Goal: Transaction & Acquisition: Purchase product/service

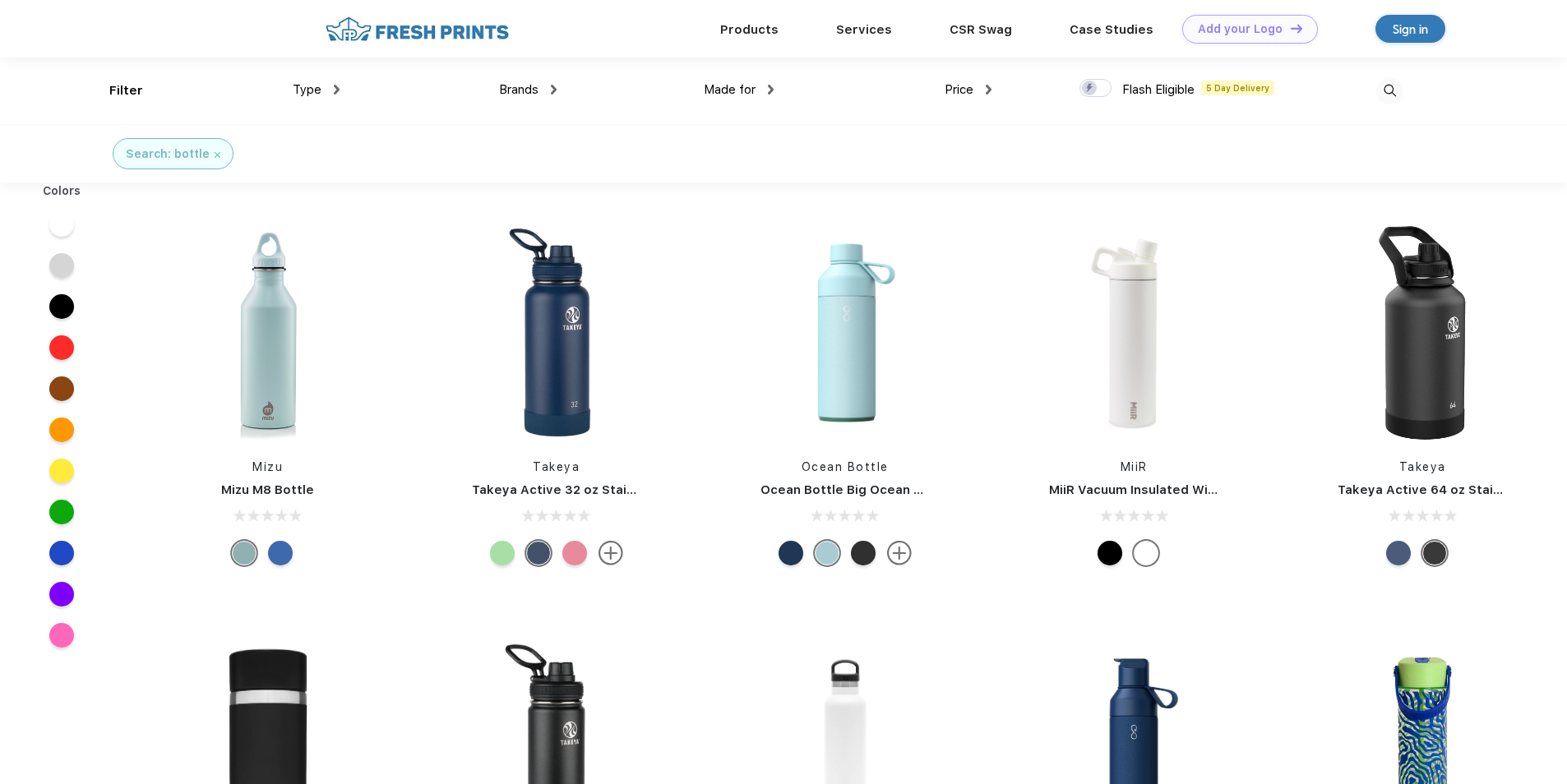
click at [56, 266] on div at bounding box center [61, 265] width 25 height 25
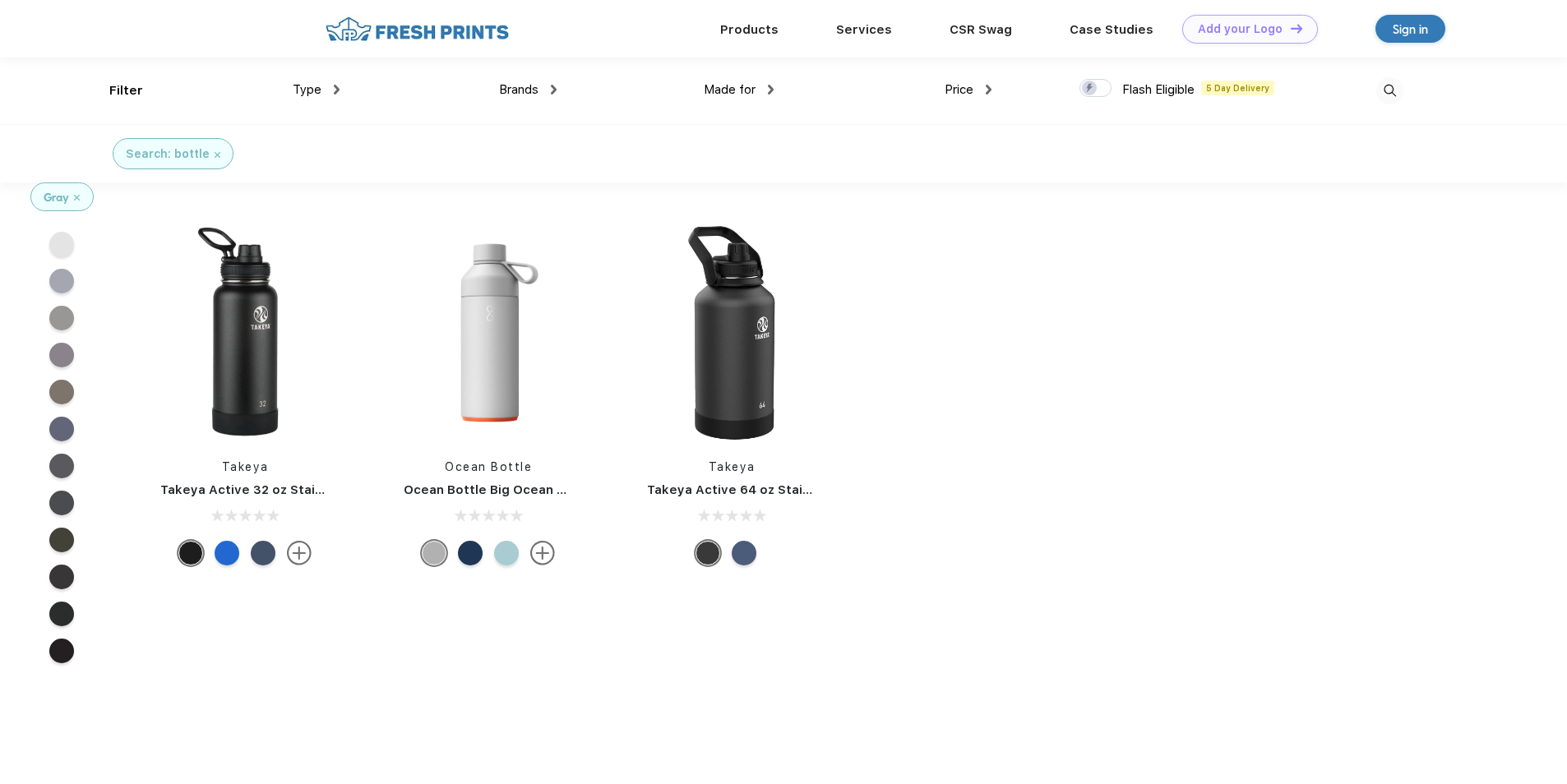
click at [77, 199] on img at bounding box center [76, 197] width 5 height 5
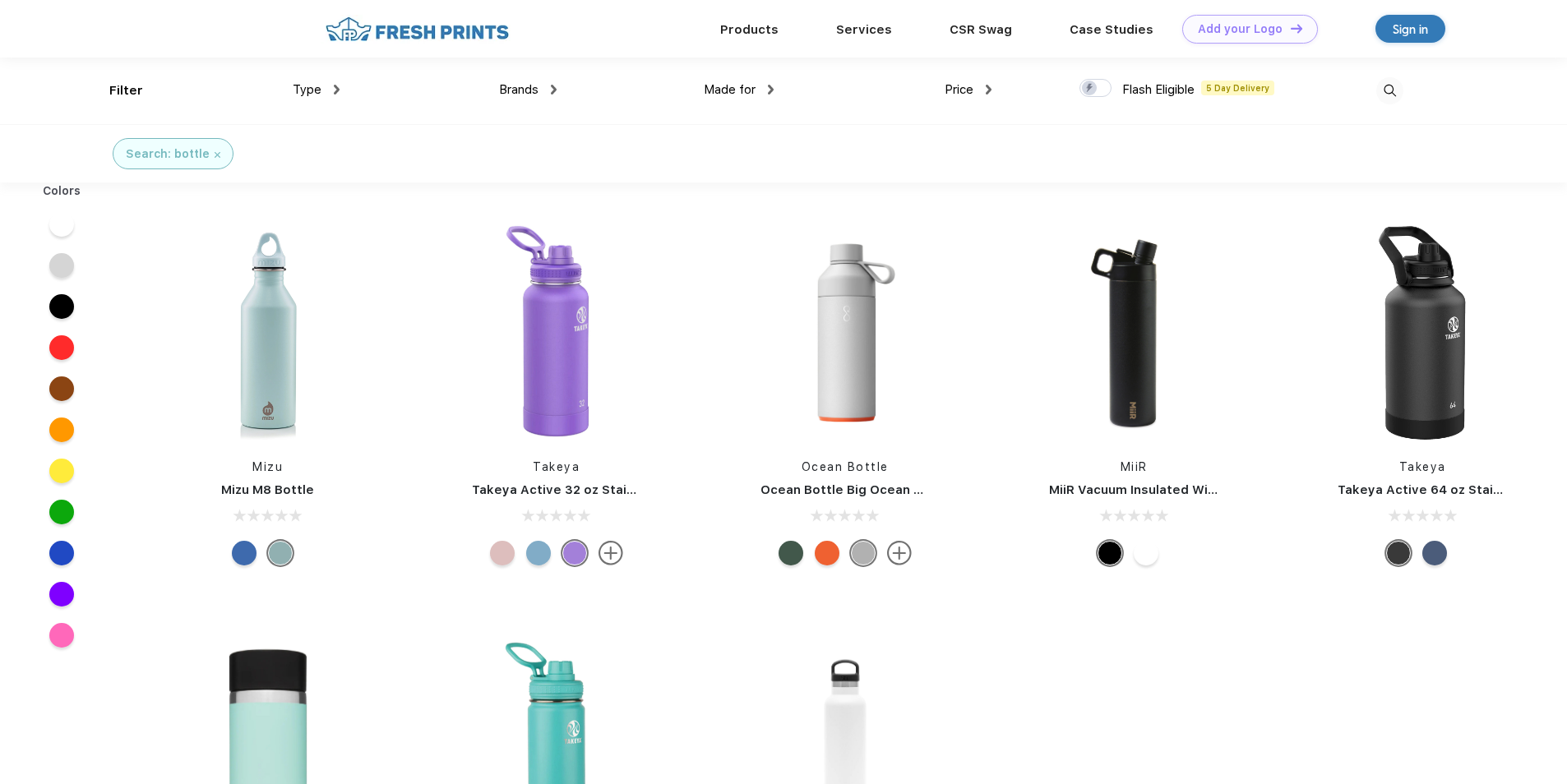
click at [1001, 87] on div "Filter Type Shirts Sweaters Bottoms Accessories Hats Tanks Jackets Jerseys Polo…" at bounding box center [756, 90] width 1294 height 66
click at [971, 89] on span "Price" at bounding box center [959, 89] width 29 height 15
click at [979, 88] on div "Price" at bounding box center [967, 90] width 46 height 19
click at [932, 149] on div "$" at bounding box center [928, 144] width 6 height 17
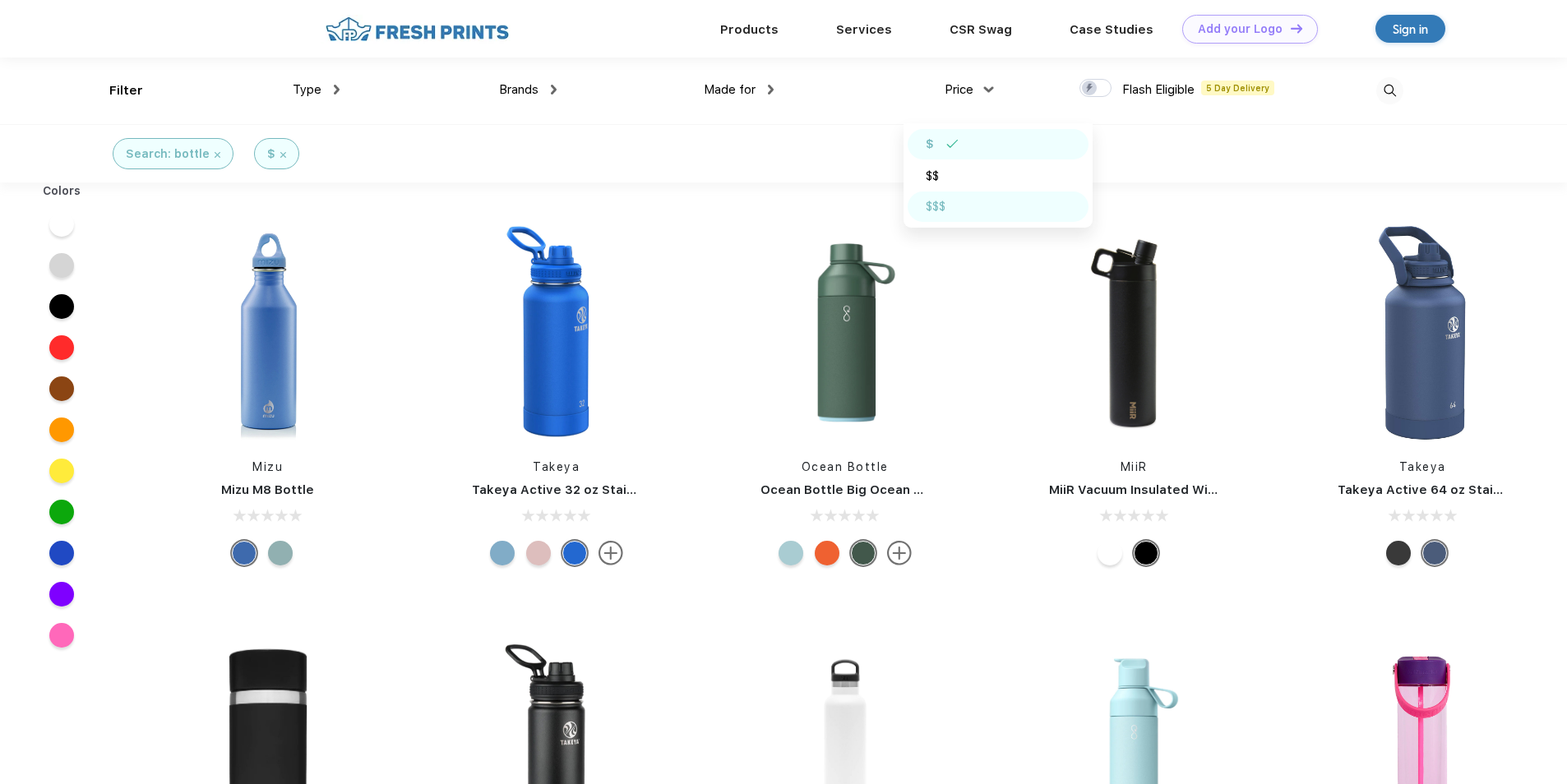
click at [939, 211] on div "$$$" at bounding box center [935, 206] width 20 height 17
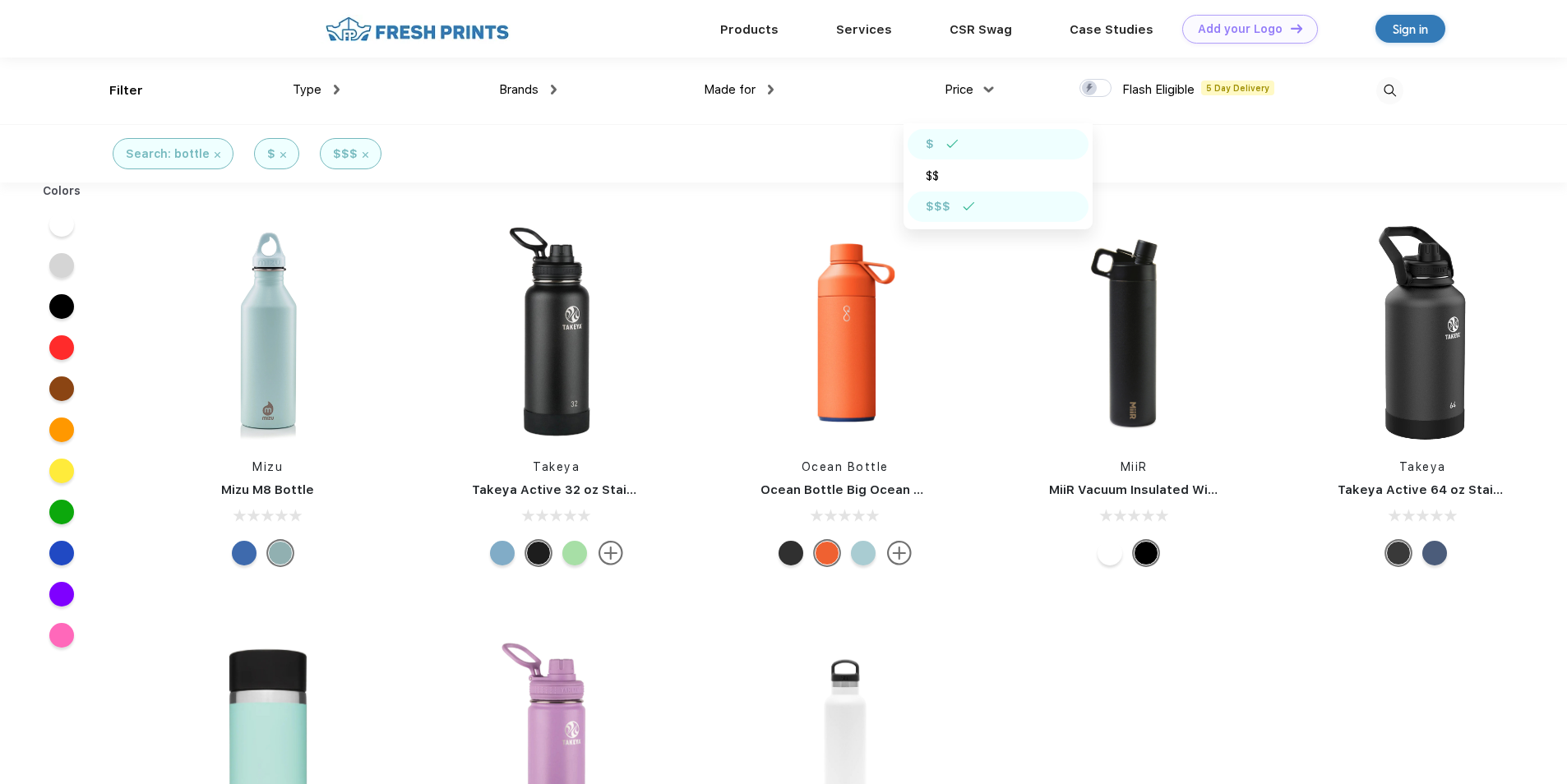
click at [947, 148] on img at bounding box center [953, 144] width 13 height 8
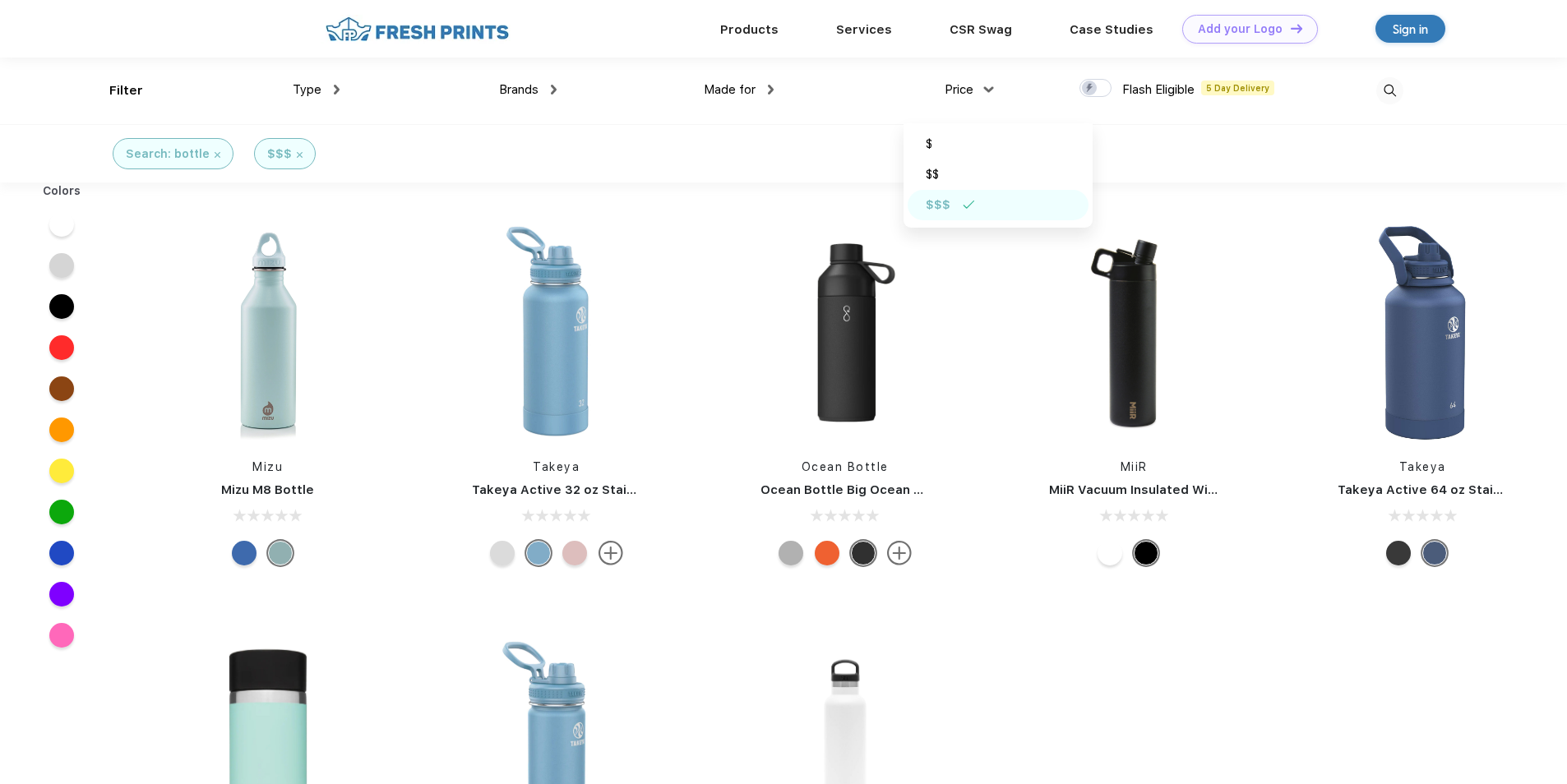
click at [948, 199] on div "$$$" at bounding box center [937, 205] width 25 height 17
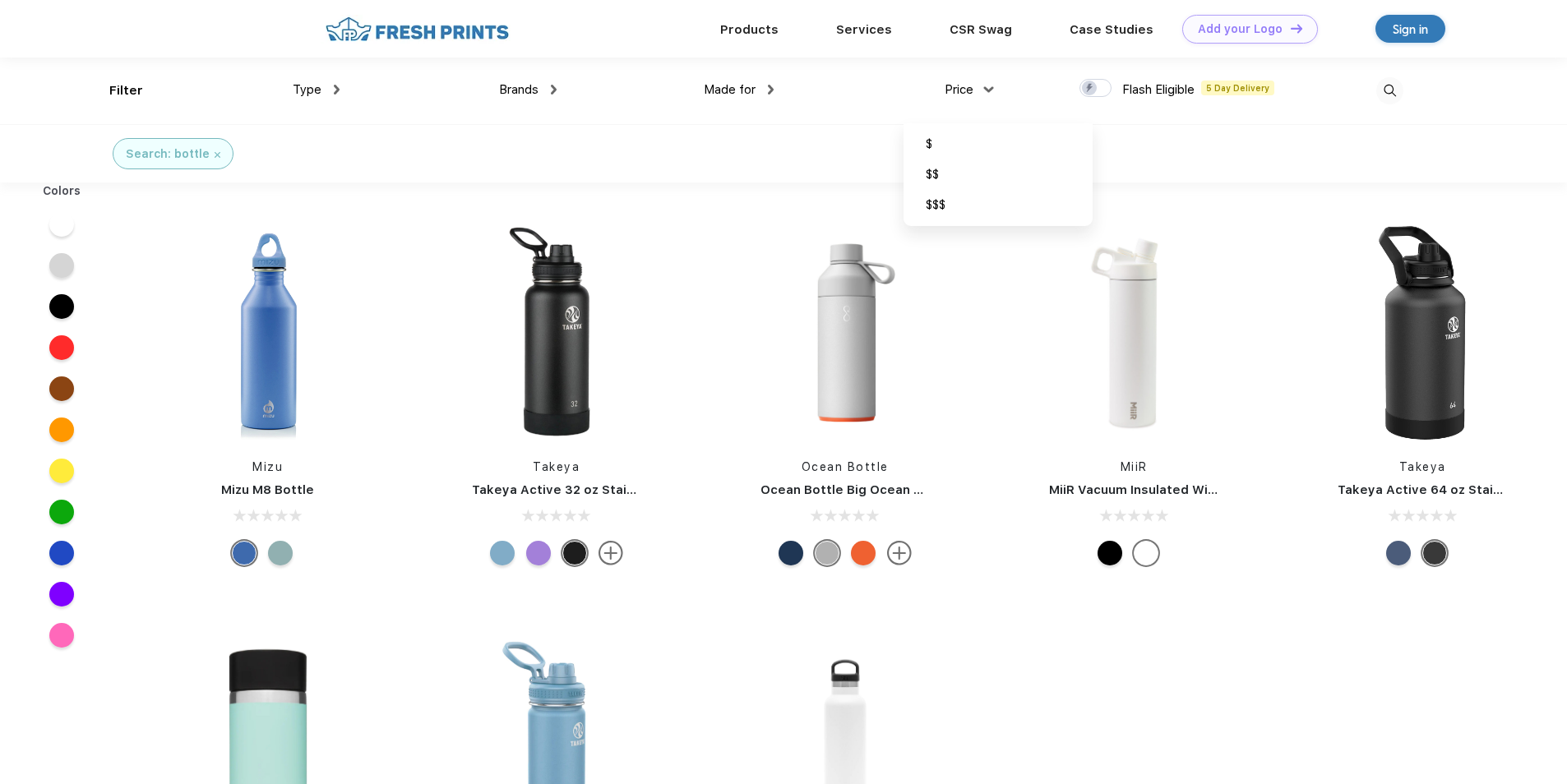
click at [668, 147] on div "Search: bottle" at bounding box center [784, 153] width 1567 height 58
click at [968, 85] on span "Price" at bounding box center [959, 89] width 29 height 15
click at [951, 95] on span "Price" at bounding box center [959, 89] width 29 height 15
click at [961, 94] on span "Price" at bounding box center [959, 89] width 29 height 15
click at [1156, 658] on div "Mizu Mizu M8 Bottle [PERSON_NAME] Active 32 oz Stainless Steel Bottle Ocean Bot…" at bounding box center [845, 605] width 1443 height 829
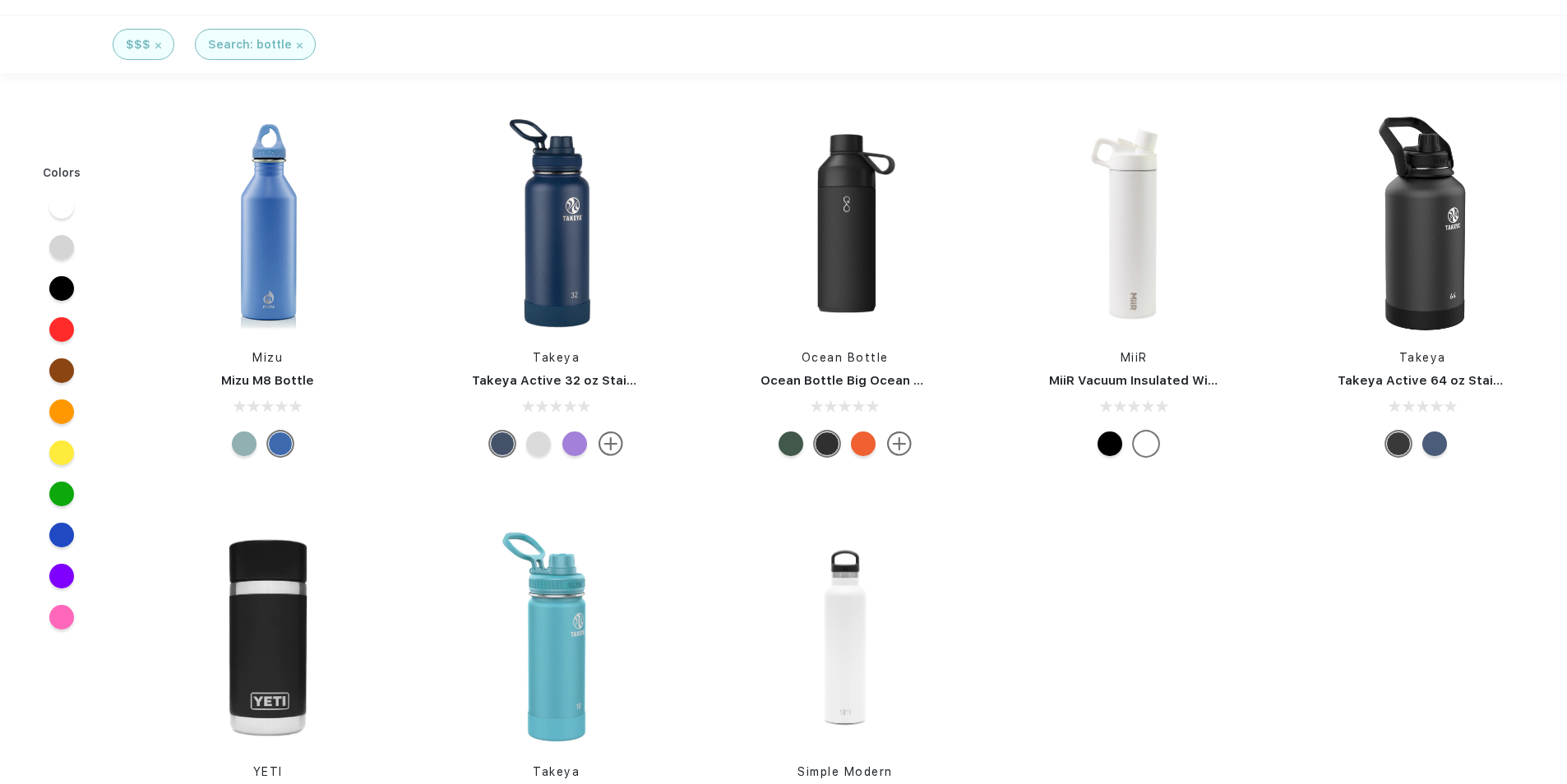
scroll to position [493, 0]
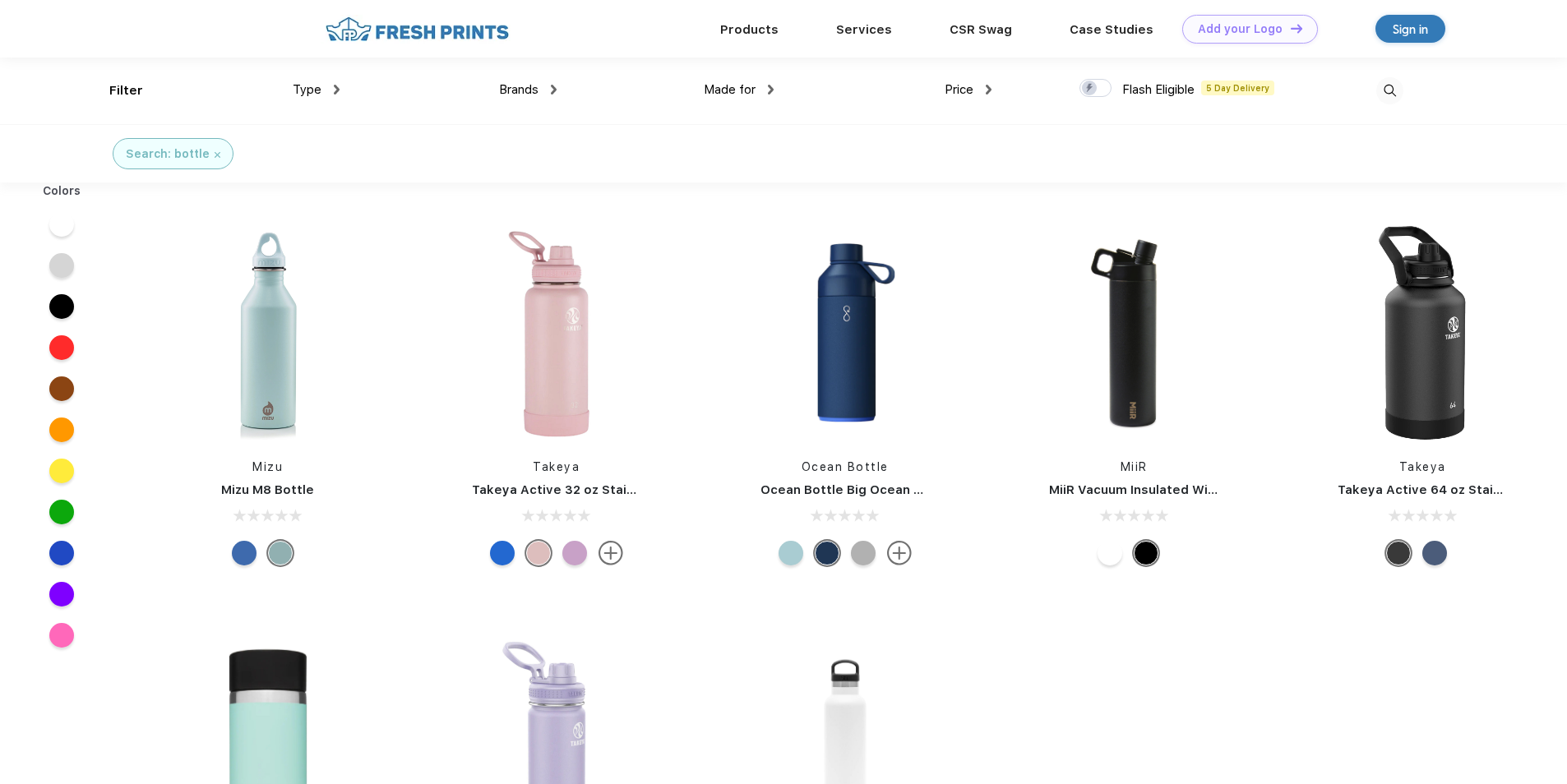
click at [61, 223] on div at bounding box center [61, 224] width 25 height 25
